Goal: Task Accomplishment & Management: Use online tool/utility

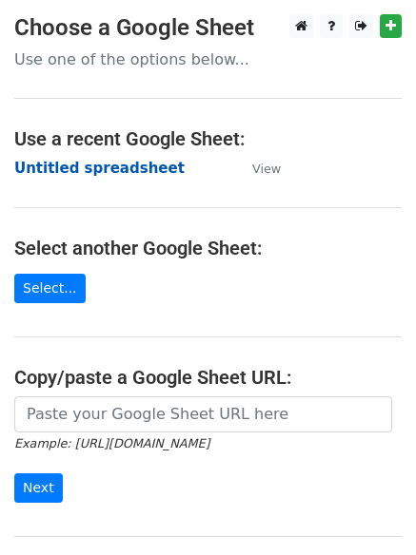
click at [63, 163] on strong "Untitled spreadsheet" at bounding box center [99, 168] width 170 height 17
click at [64, 172] on strong "Untitled spreadsheet" at bounding box center [99, 168] width 170 height 17
click at [98, 201] on main "Choose a Google Sheet Use one of the options below... Use a recent Google Sheet…" at bounding box center [208, 309] width 416 height 591
click at [85, 171] on strong "Untitled spreadsheet" at bounding box center [99, 168] width 170 height 17
click at [126, 173] on strong "Untitled spreadsheet" at bounding box center [99, 168] width 170 height 17
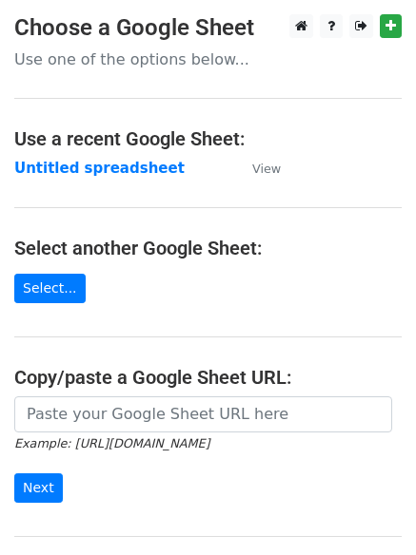
click at [98, 168] on strong "Untitled spreadsheet" at bounding box center [99, 168] width 170 height 17
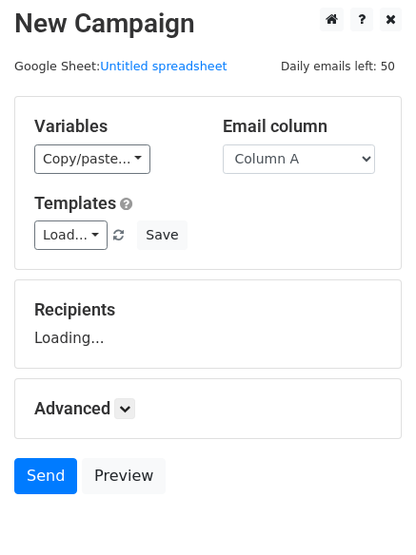
scroll to position [107, 0]
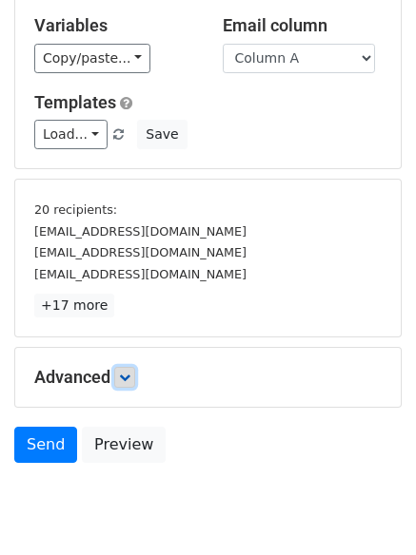
click at [120, 380] on link at bounding box center [124, 377] width 21 height 21
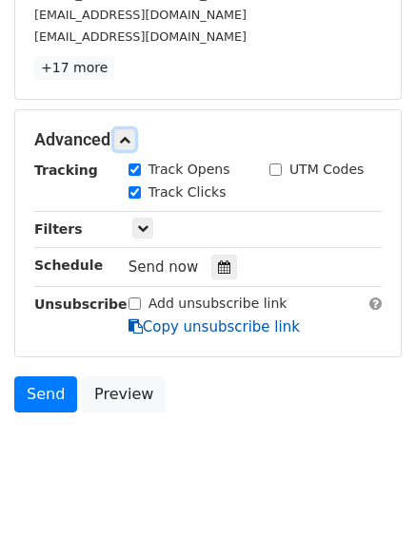
scroll to position [354, 0]
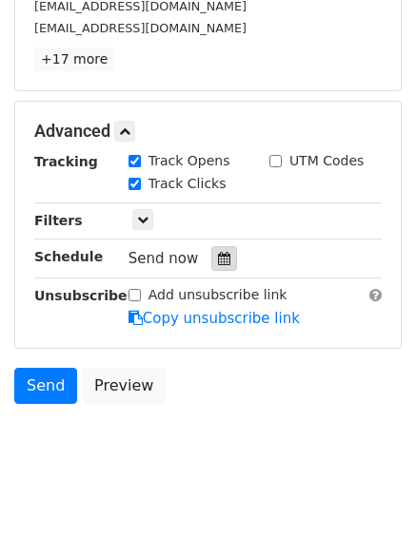
click at [218, 262] on icon at bounding box center [224, 258] width 12 height 13
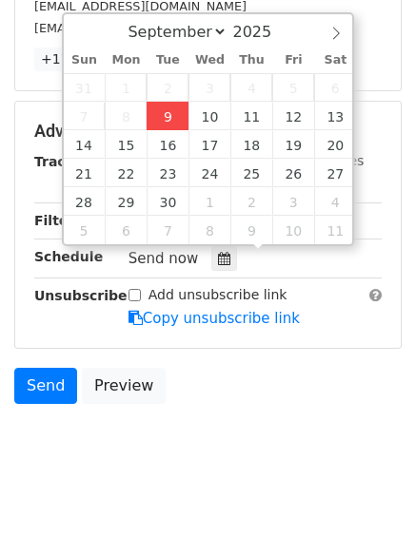
type input "2025-09-09 12:12"
type input "12"
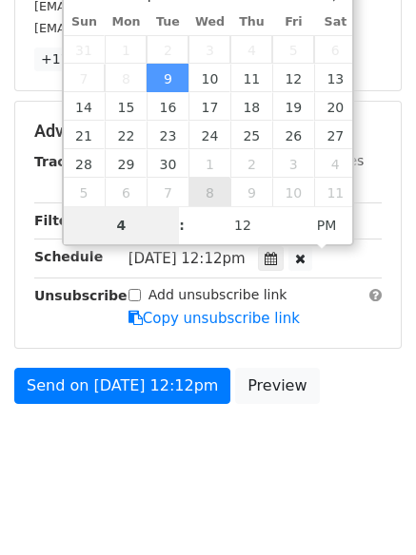
type input "4"
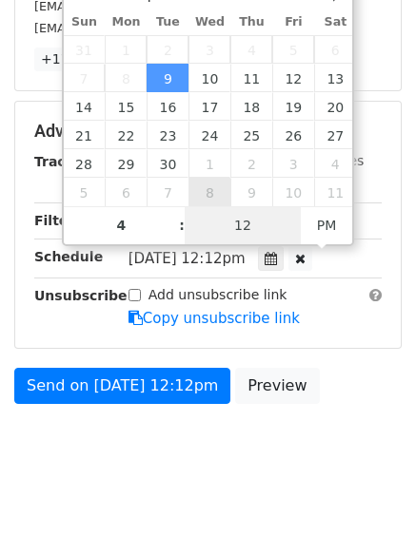
type input "2025-09-09 16:12"
type input "04"
type input "1"
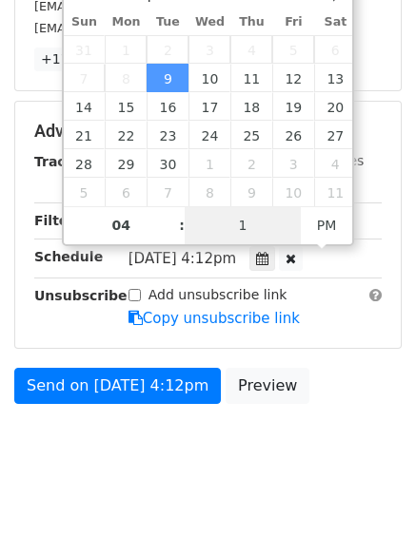
scroll to position [294, 0]
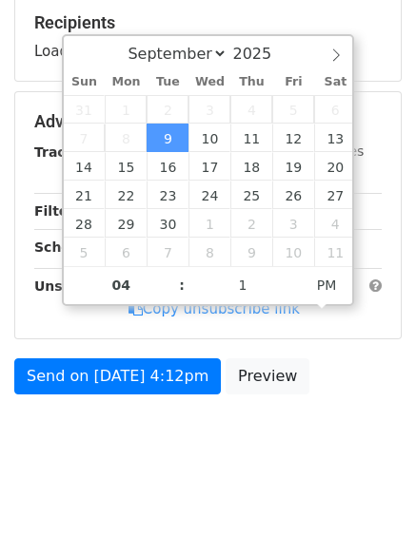
type input "2025-09-09 16:01"
click at [186, 460] on body "New Campaign Daily emails left: 50 Google Sheet: Untitled spreadsheet Variables…" at bounding box center [208, 100] width 416 height 760
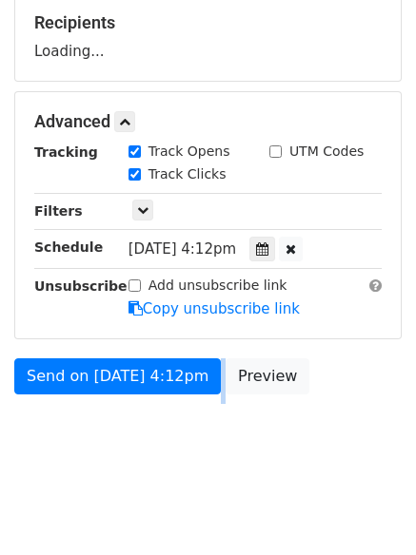
click at [186, 460] on body "New Campaign Daily emails left: 50 Google Sheet: Untitled spreadsheet Variables…" at bounding box center [208, 100] width 416 height 760
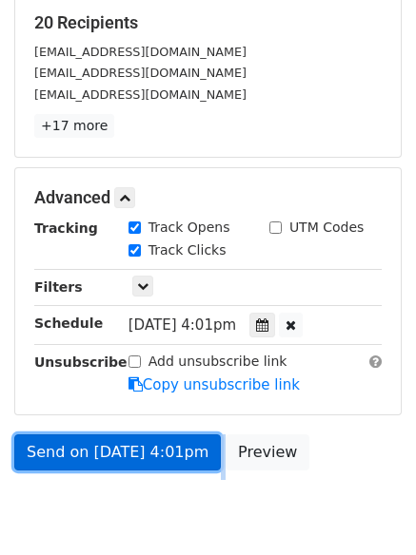
click at [125, 449] on link "Send on Sep 9 at 4:01pm" at bounding box center [117, 453] width 206 height 36
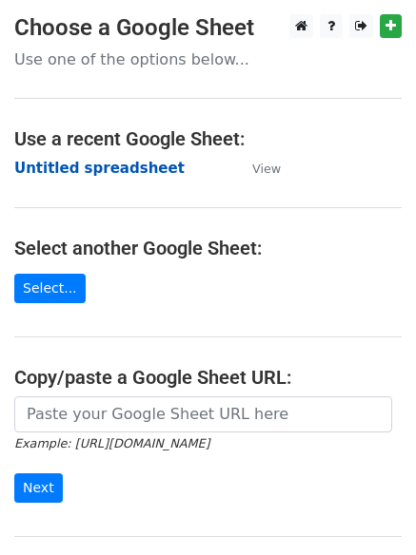
click at [62, 171] on strong "Untitled spreadsheet" at bounding box center [99, 168] width 170 height 17
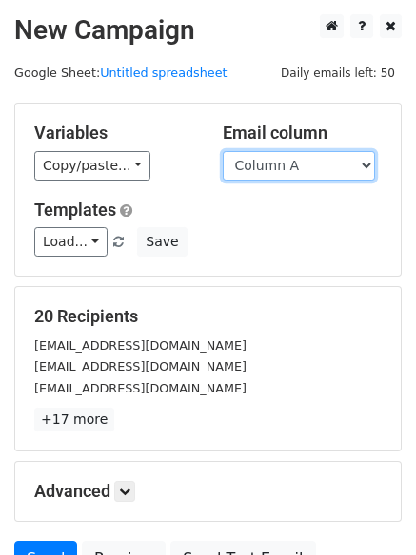
click at [276, 170] on select "Column A Column B Column C Column D Column E" at bounding box center [299, 165] width 152 height 29
select select "Column B"
click at [223, 151] on select "Column A Column B Column C Column D Column E" at bounding box center [299, 165] width 152 height 29
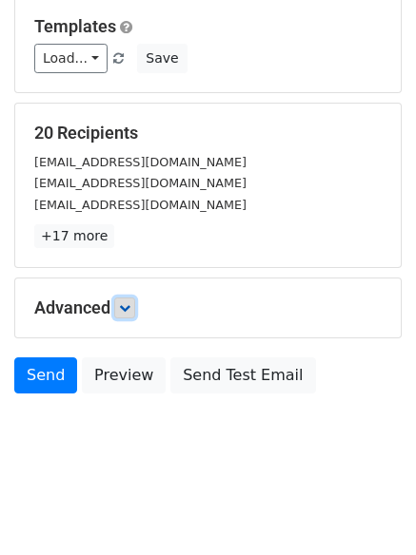
click at [135, 308] on link at bounding box center [124, 308] width 21 height 21
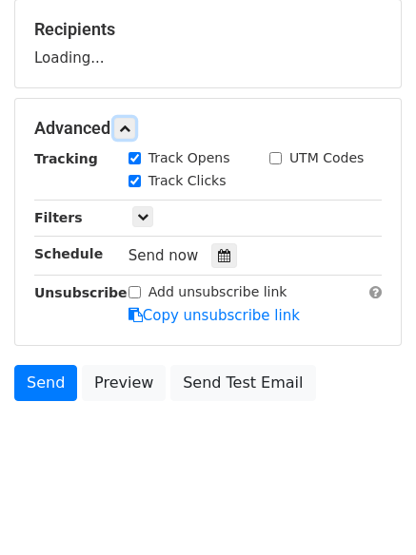
scroll to position [288, 0]
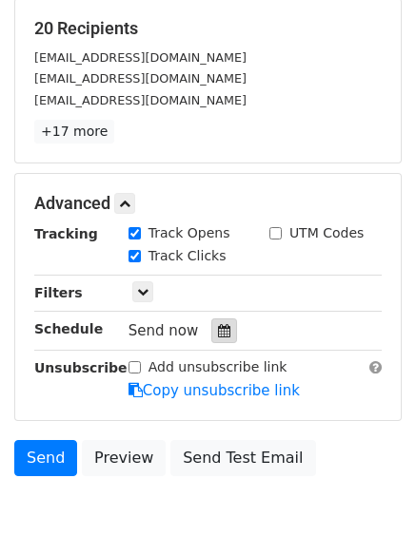
click at [223, 331] on div at bounding box center [224, 331] width 26 height 25
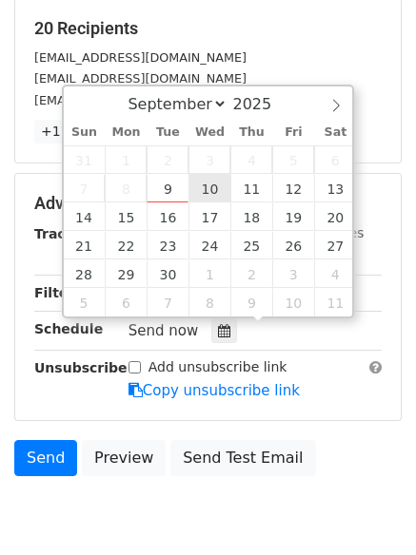
type input "2025-09-10 12:00"
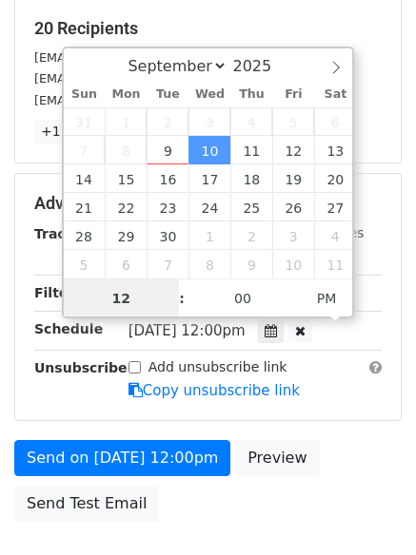
scroll to position [1, 0]
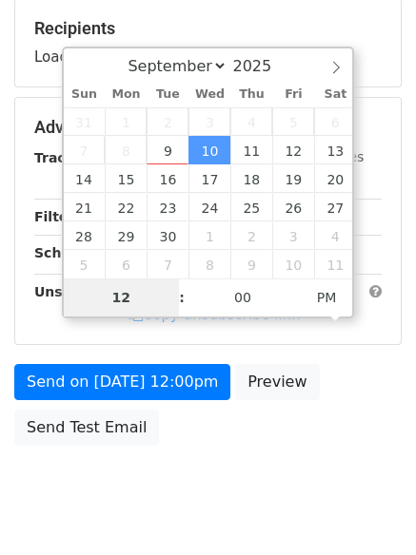
type input "5"
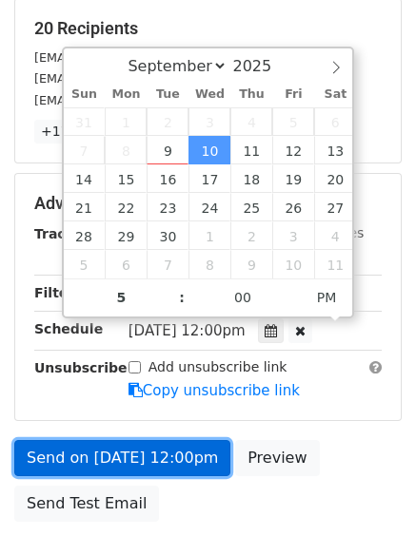
type input "2025-09-10 17:00"
click at [134, 447] on link "Send on Sep 10 at 12:00pm" at bounding box center [122, 458] width 216 height 36
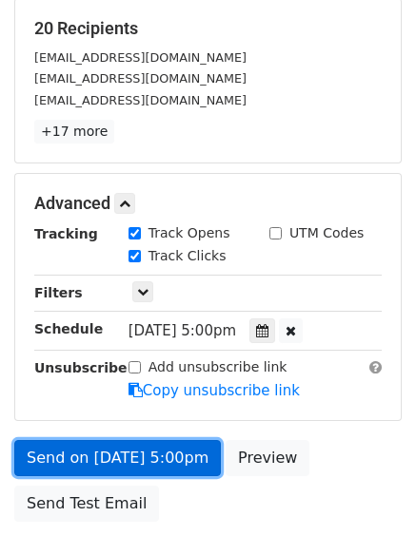
click at [110, 456] on link "Send on Sep 10 at 5:00pm" at bounding box center [117, 458] width 206 height 36
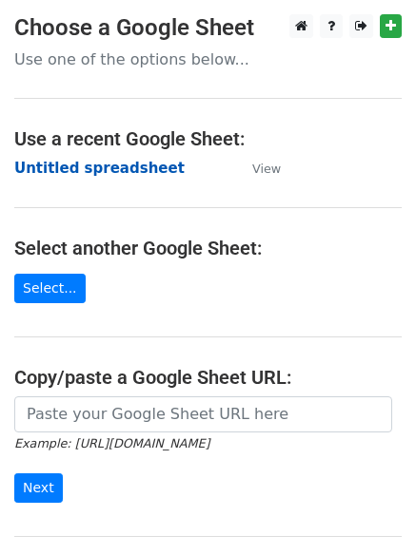
click at [51, 169] on strong "Untitled spreadsheet" at bounding box center [99, 168] width 170 height 17
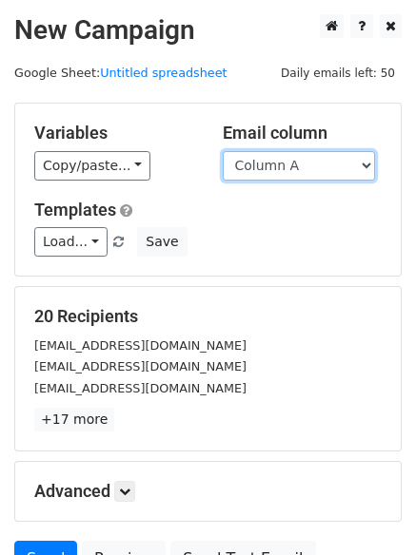
click at [254, 169] on select "Column A Column B Column C Column D Column E" at bounding box center [299, 165] width 152 height 29
click at [273, 174] on select "Column A Column B Column C Column D Column E" at bounding box center [299, 165] width 152 height 29
select select "Column C"
click at [223, 151] on select "Column A Column B Column C Column D Column E" at bounding box center [299, 165] width 152 height 29
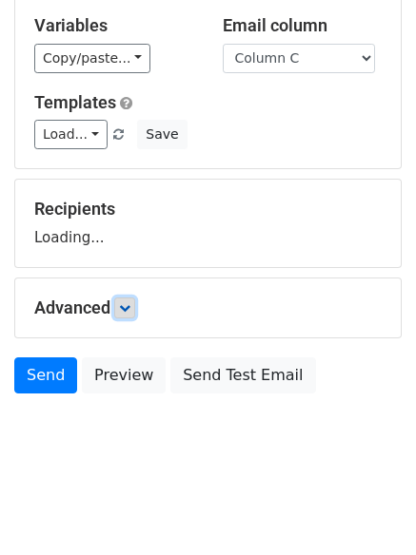
click at [134, 300] on link at bounding box center [124, 308] width 21 height 21
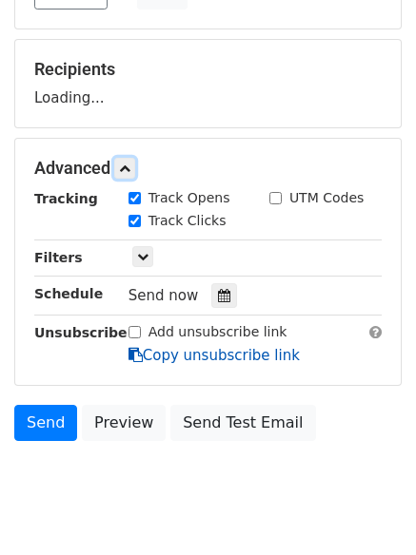
scroll to position [294, 0]
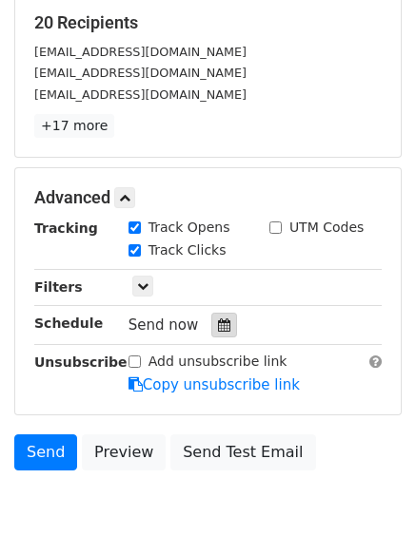
click at [218, 324] on icon at bounding box center [224, 325] width 12 height 13
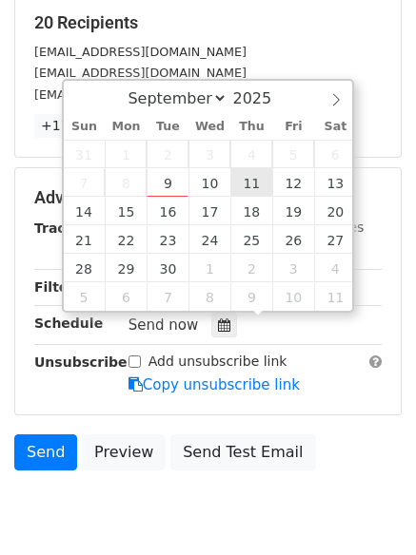
type input "2025-09-11 12:00"
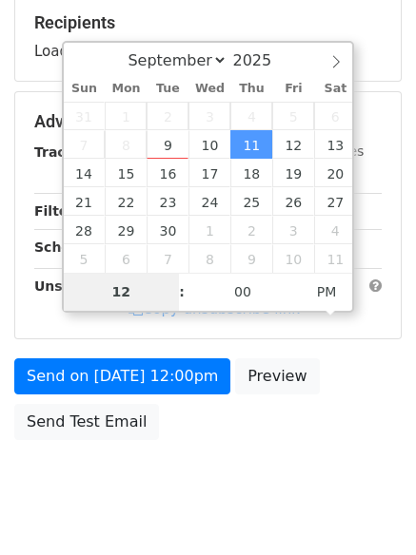
type input "6"
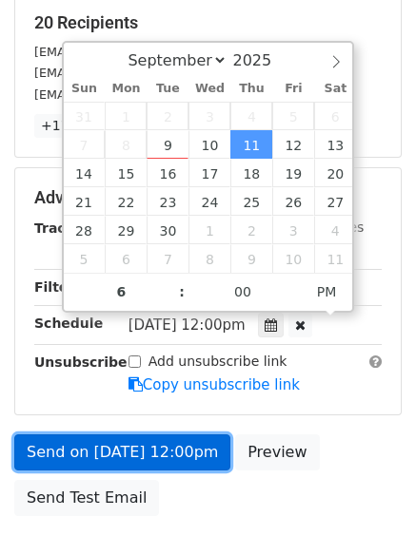
type input "2025-09-11 18:00"
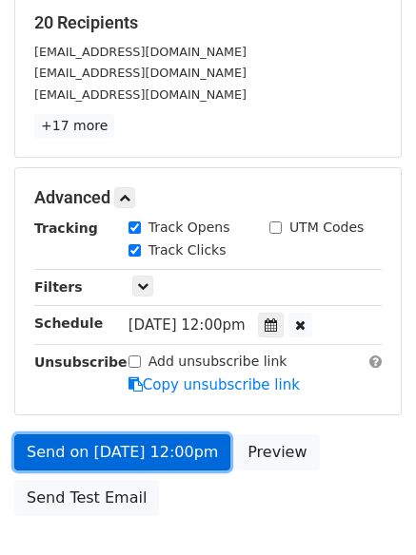
click at [122, 455] on link "Send on Sep 11 at 12:00pm" at bounding box center [122, 453] width 216 height 36
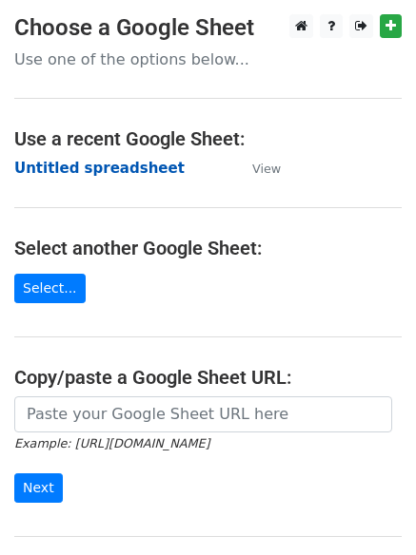
click at [113, 175] on strong "Untitled spreadsheet" at bounding box center [99, 168] width 170 height 17
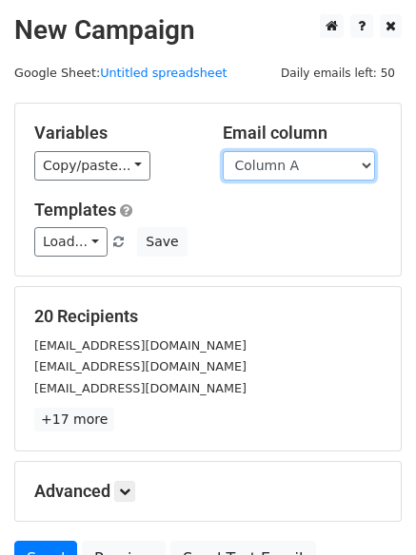
click at [289, 174] on select "Column A Column B Column C Column D Column E" at bounding box center [299, 165] width 152 height 29
select select "Column D"
click at [223, 151] on select "Column A Column B Column C Column D Column E" at bounding box center [299, 165] width 152 height 29
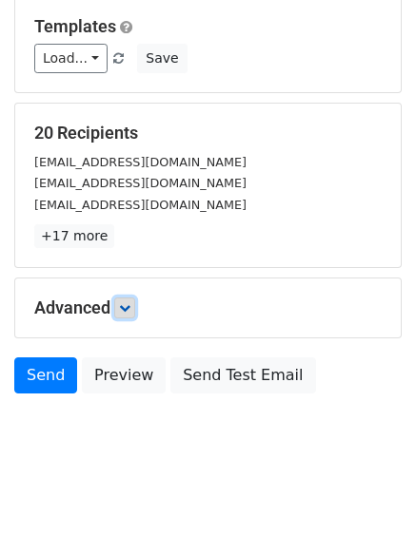
click at [122, 312] on link at bounding box center [124, 308] width 21 height 21
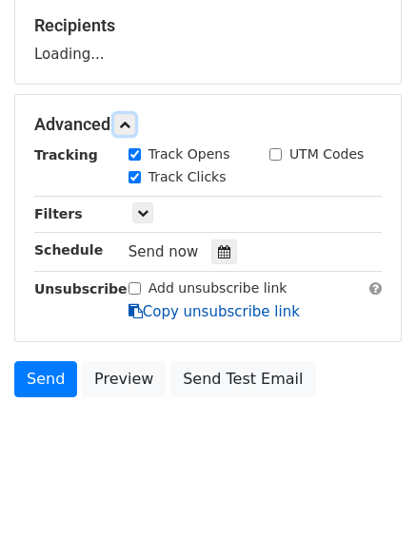
scroll to position [293, 0]
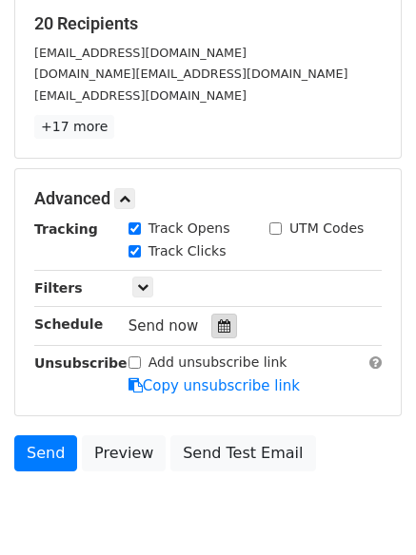
click at [218, 323] on icon at bounding box center [224, 326] width 12 height 13
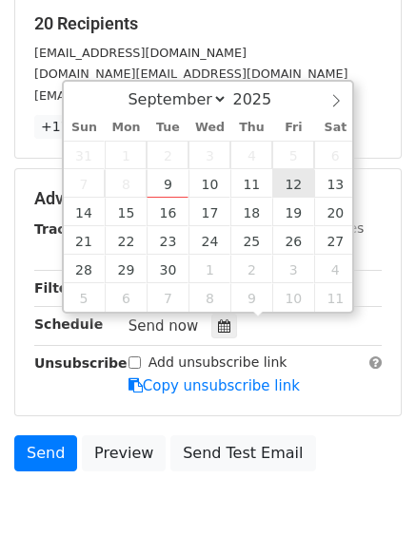
type input "2025-09-12 12:00"
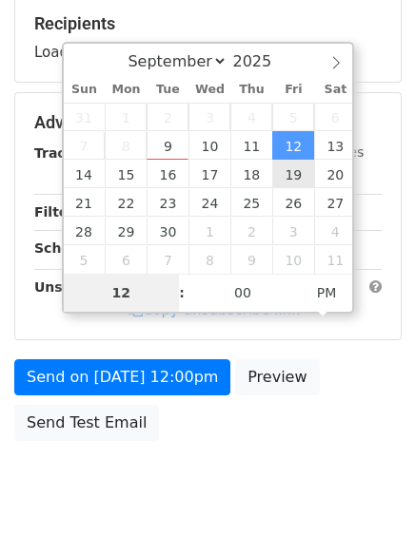
type input "7"
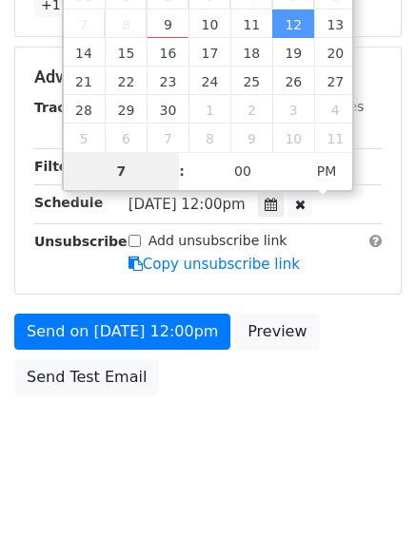
scroll to position [416, 0]
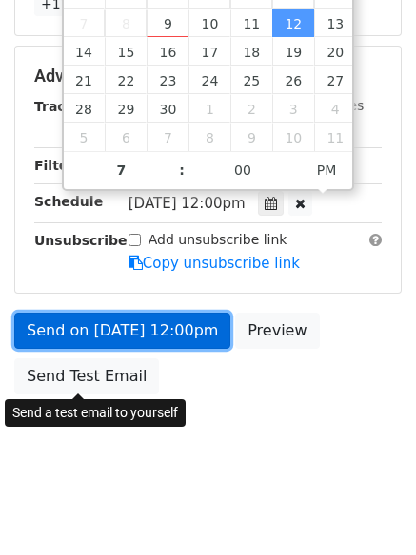
type input "2025-09-12 19:00"
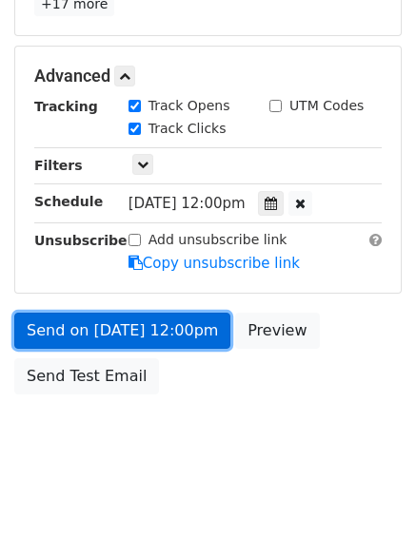
click at [115, 327] on link "Send on Sep 12 at 12:00pm" at bounding box center [122, 331] width 216 height 36
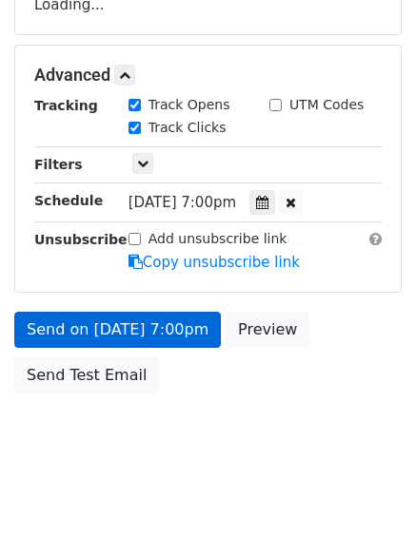
scroll to position [340, 0]
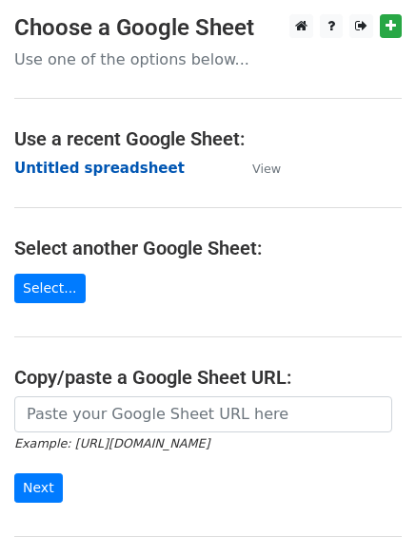
click at [80, 172] on strong "Untitled spreadsheet" at bounding box center [99, 168] width 170 height 17
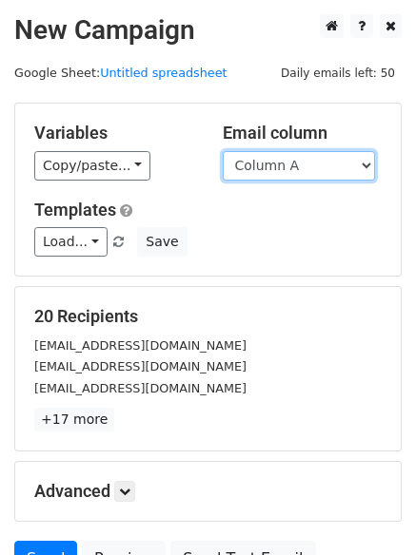
click at [281, 165] on select "Column A Column B Column C Column D Column E" at bounding box center [299, 165] width 152 height 29
select select "Column E"
click at [223, 151] on select "Column A Column B Column C Column D Column E" at bounding box center [299, 165] width 152 height 29
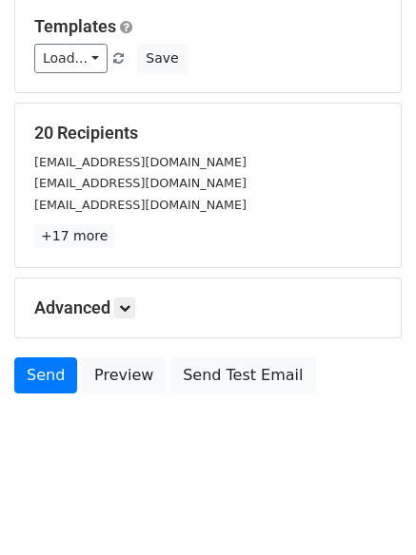
click at [115, 307] on h5 "Advanced" at bounding box center [207, 308] width 347 height 21
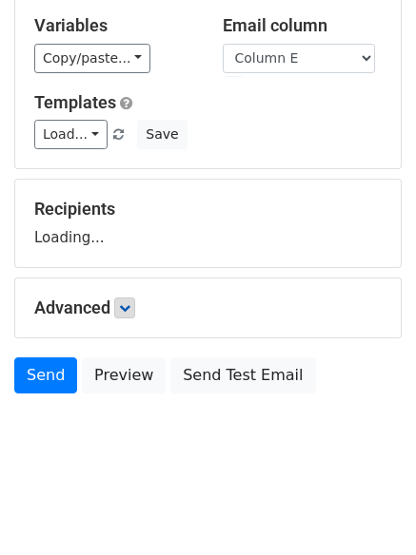
scroll to position [107, 0]
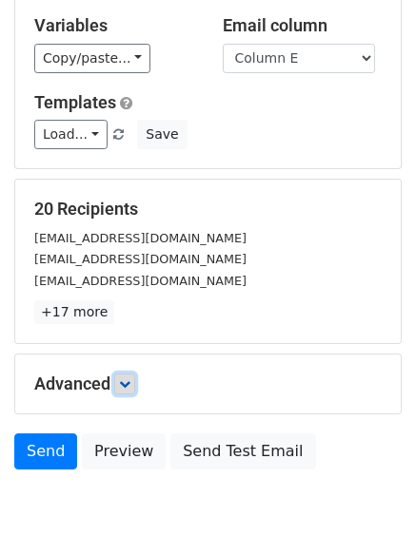
click at [130, 385] on icon at bounding box center [124, 383] width 11 height 11
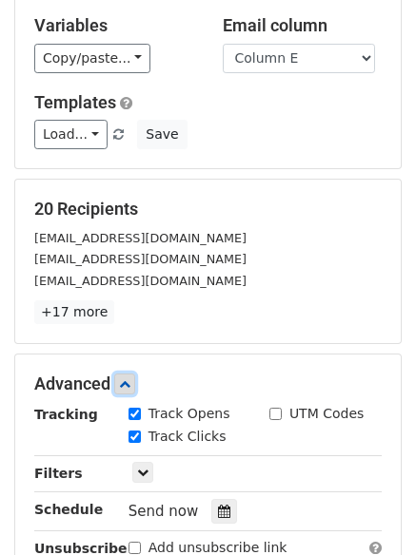
scroll to position [368, 0]
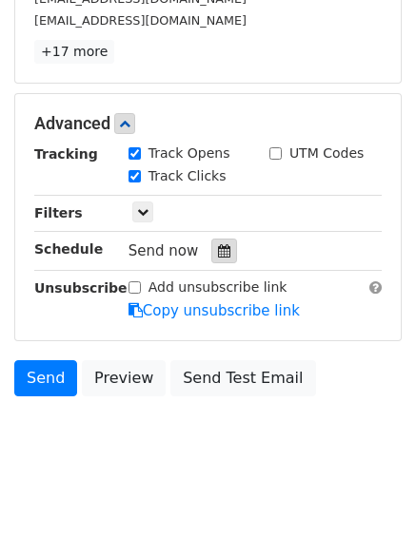
click at [218, 252] on icon at bounding box center [224, 250] width 12 height 13
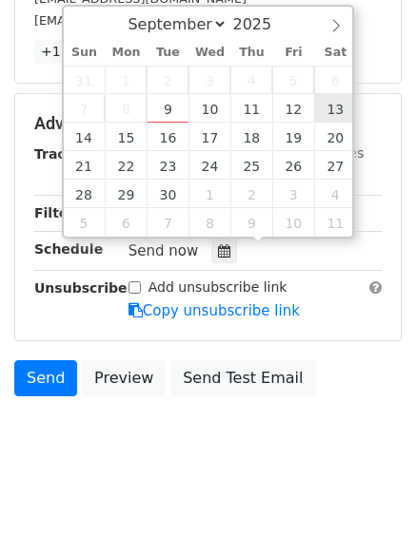
type input "[DATE] 12:00"
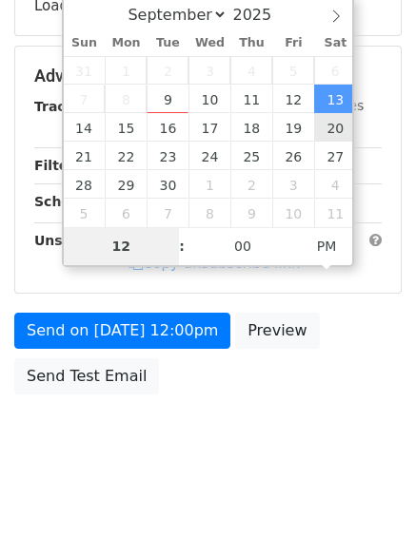
type input "8"
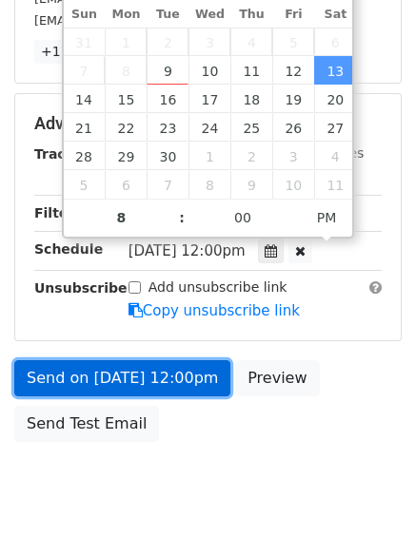
type input "[DATE] 20:00"
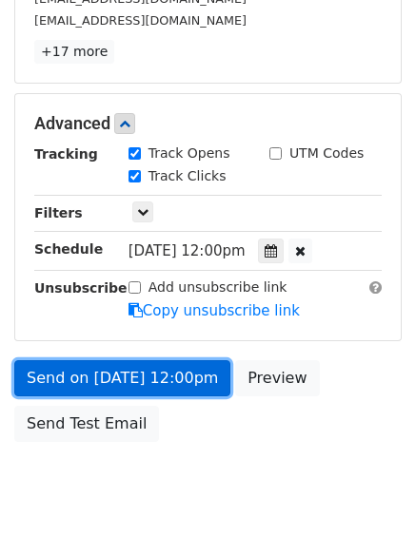
click at [118, 373] on link "Send on [DATE] 12:00pm" at bounding box center [122, 378] width 216 height 36
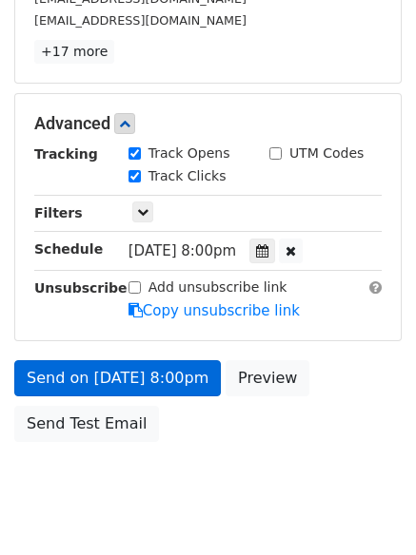
scroll to position [340, 0]
